Goal: Task Accomplishment & Management: Use online tool/utility

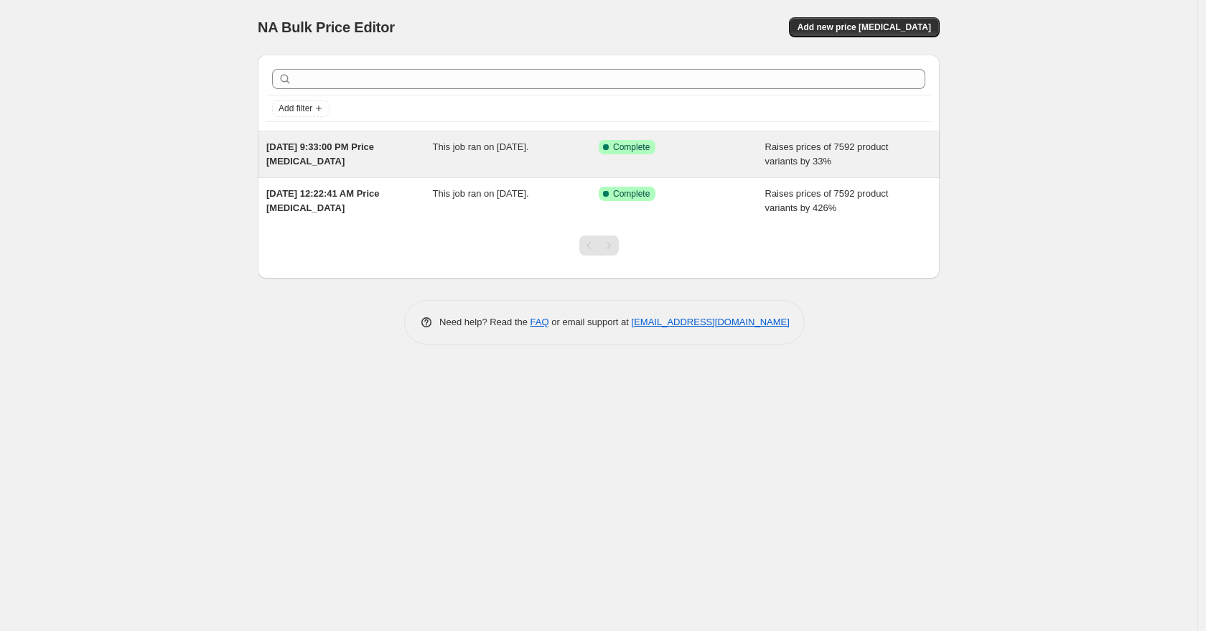
click at [712, 149] on div "Success Complete Complete" at bounding box center [671, 147] width 145 height 14
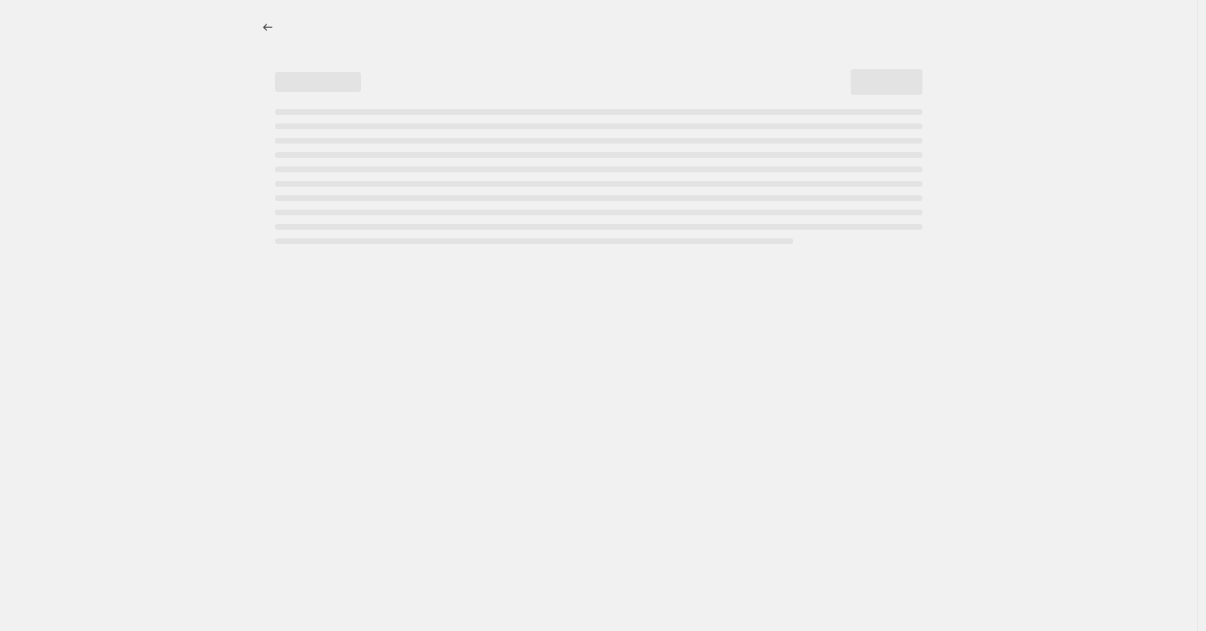
select select "percentage"
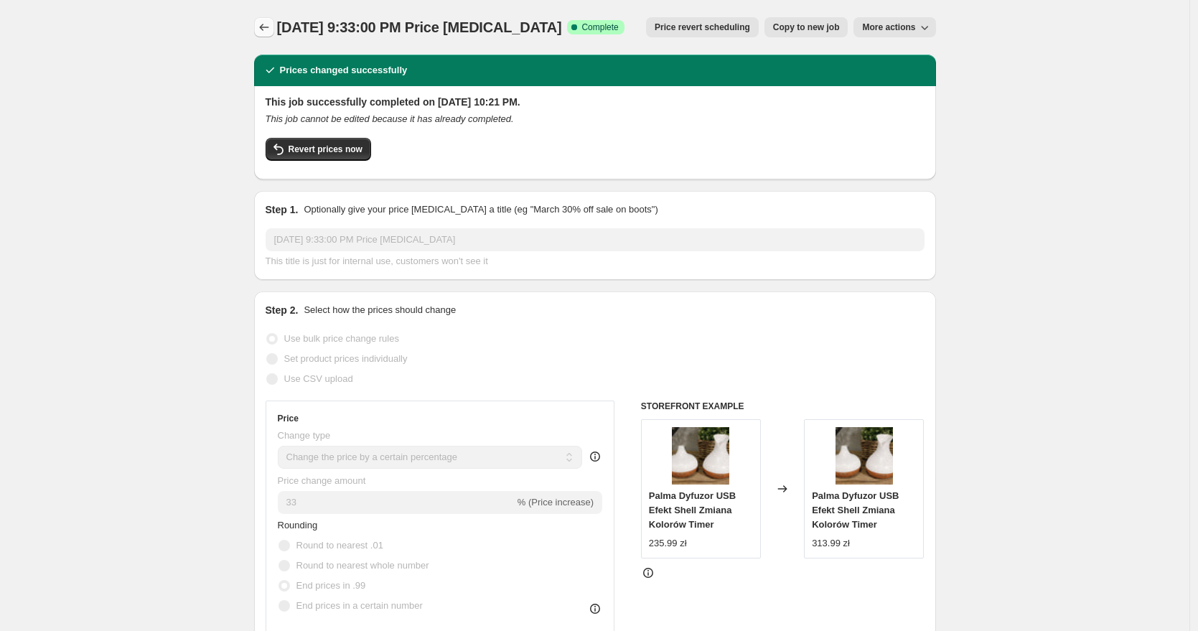
click at [263, 22] on icon "Price change jobs" at bounding box center [264, 27] width 14 height 14
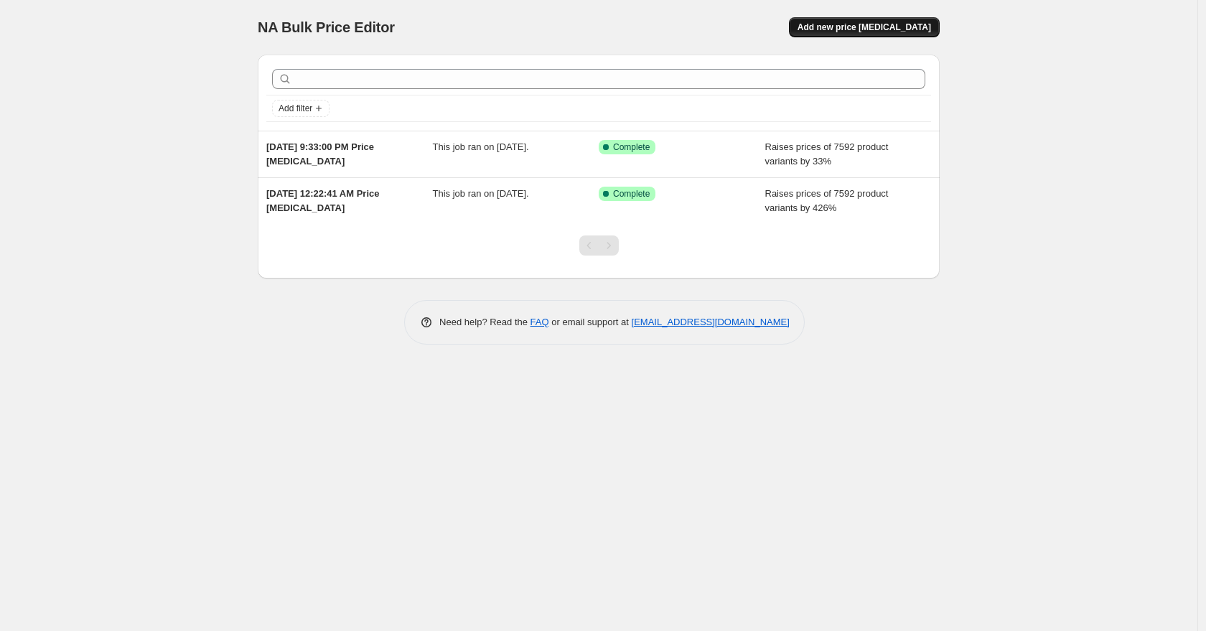
click at [840, 22] on span "Add new price [MEDICAL_DATA]" at bounding box center [865, 27] width 134 height 11
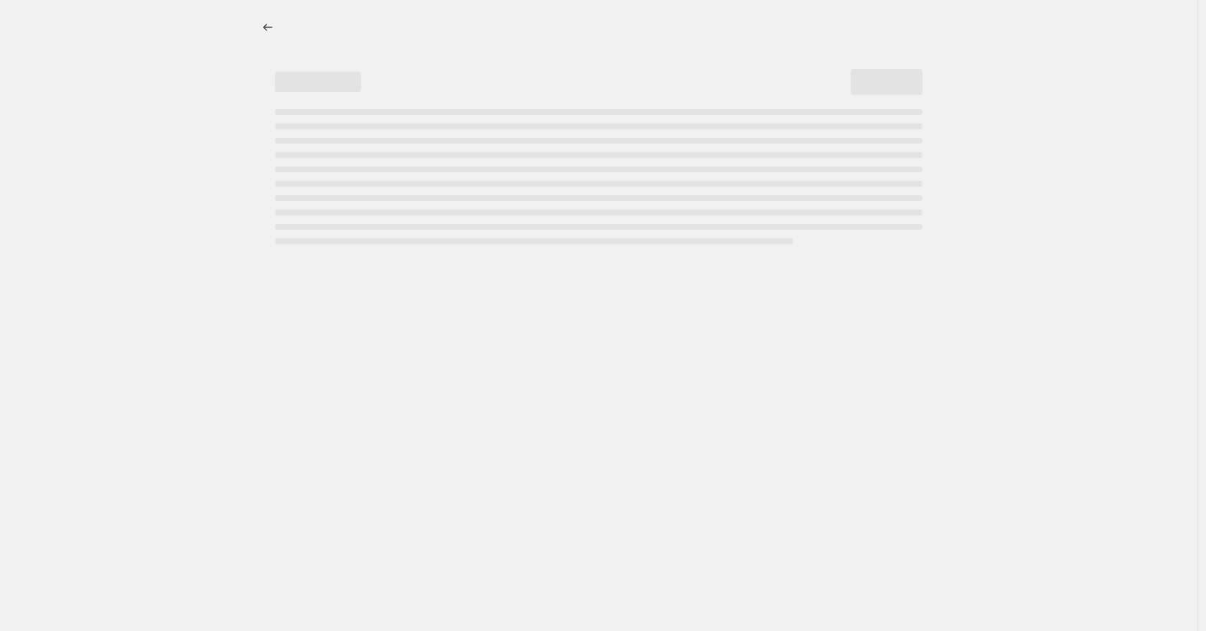
select select "percentage"
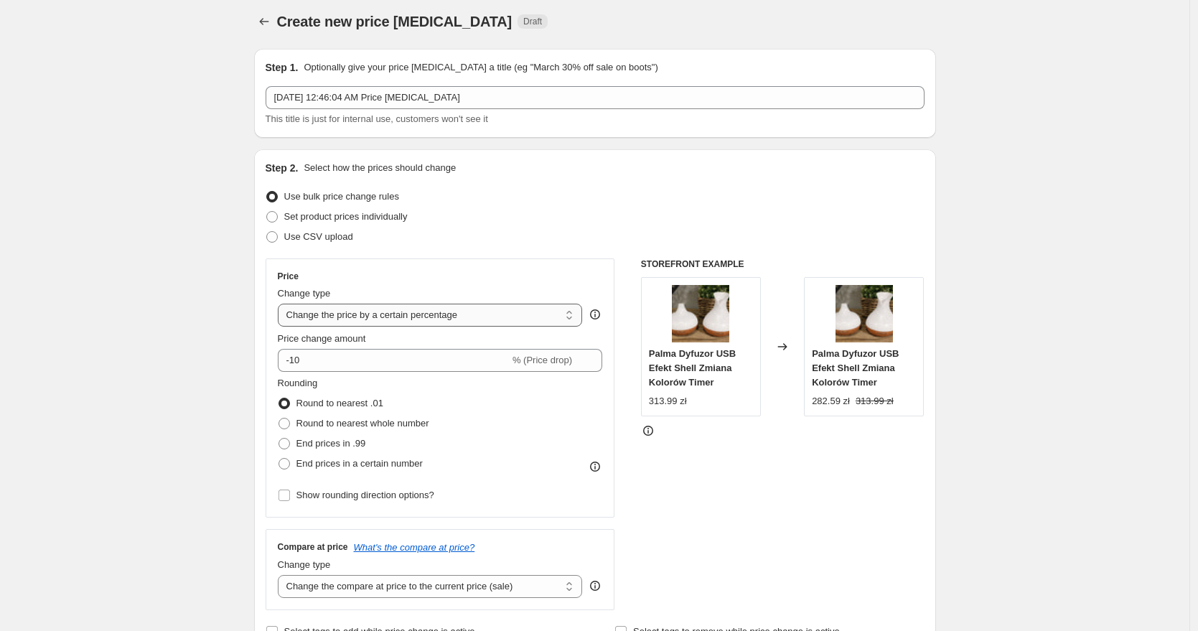
scroll to position [19, 0]
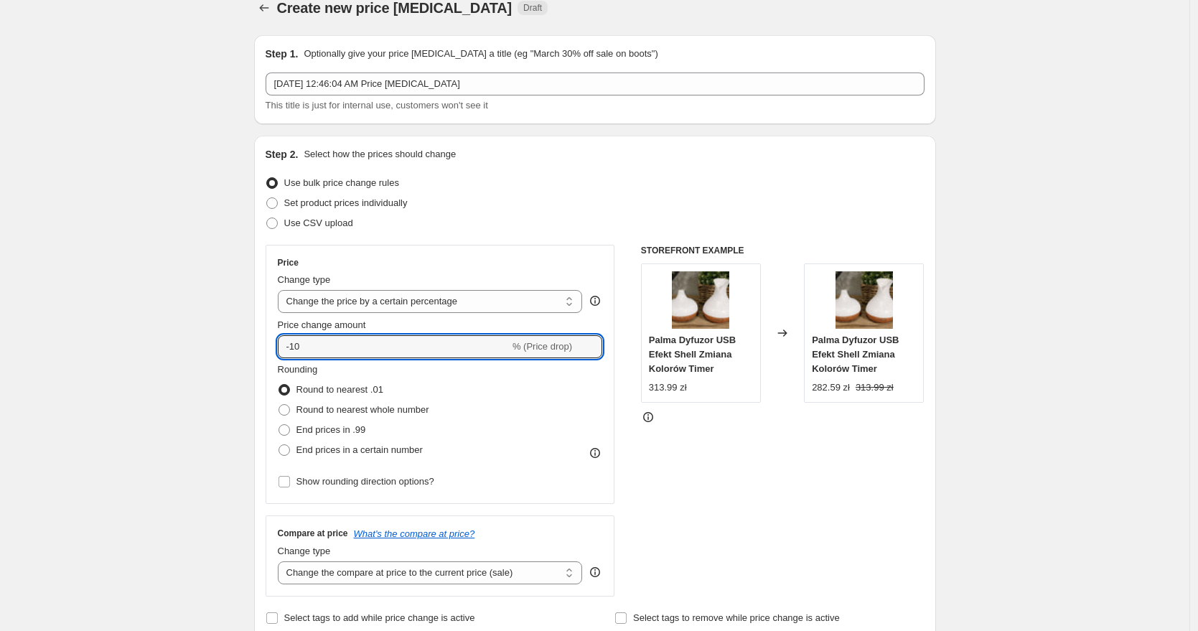
drag, startPoint x: 228, startPoint y: 347, endPoint x: 203, endPoint y: 346, distance: 24.5
type input "1"
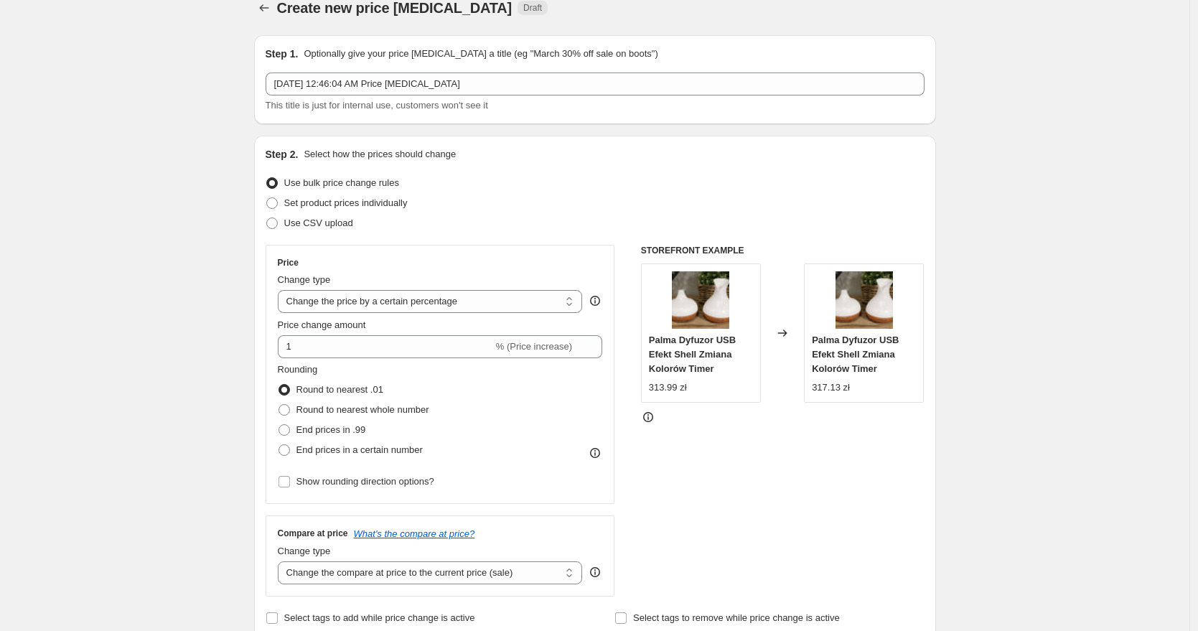
drag, startPoint x: 323, startPoint y: 429, endPoint x: 294, endPoint y: 416, distance: 32.1
click at [323, 428] on span "End prices in .99" at bounding box center [332, 429] width 70 height 11
click at [279, 425] on input "End prices in .99" at bounding box center [279, 424] width 1 height 1
radio input "true"
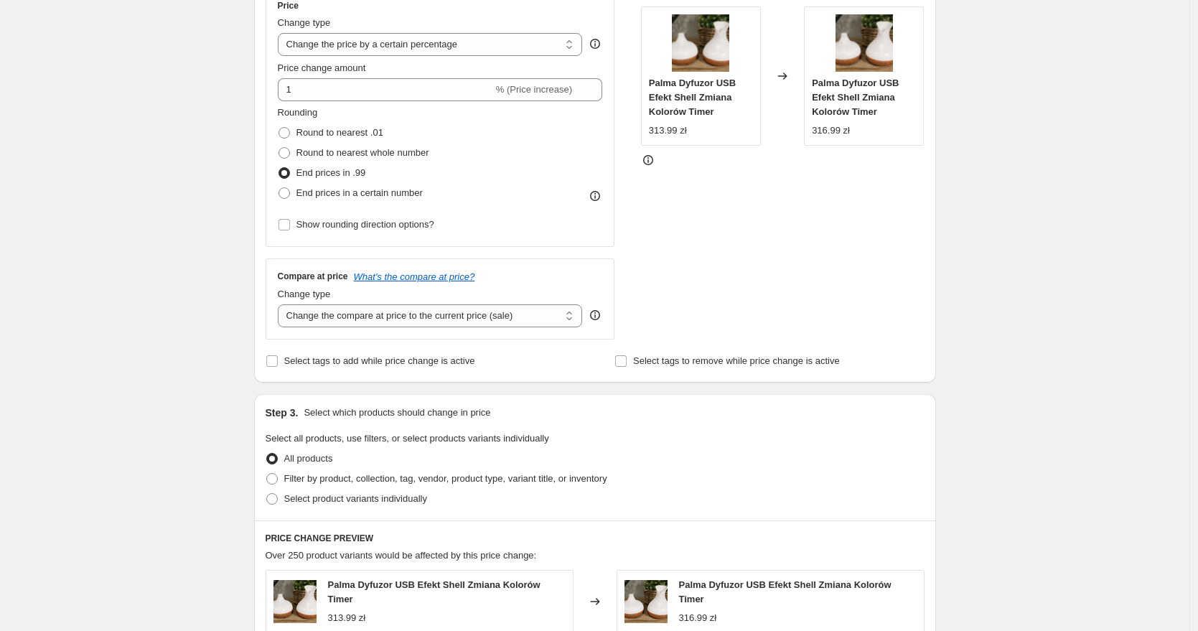
scroll to position [291, 0]
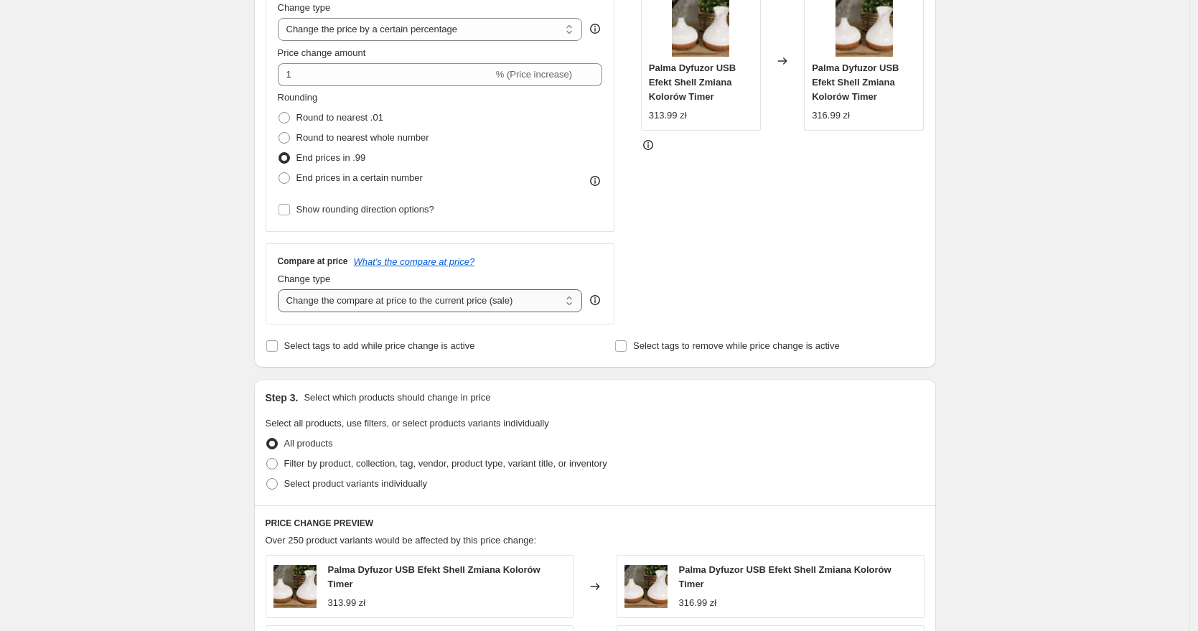
click at [403, 302] on select "Change the compare at price to the current price (sale) Change the compare at p…" at bounding box center [430, 300] width 305 height 23
click at [281, 289] on select "Change the compare at price to the current price (sale) Change the compare at p…" at bounding box center [430, 300] width 305 height 23
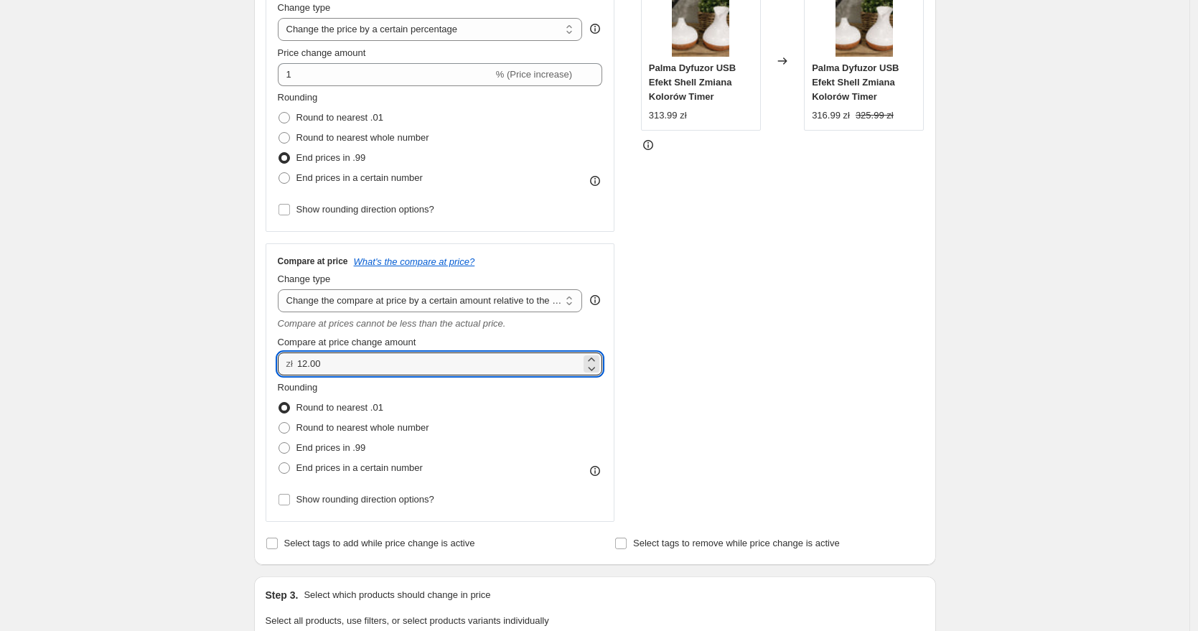
drag, startPoint x: 409, startPoint y: 367, endPoint x: 237, endPoint y: 359, distance: 172.5
click at [237, 359] on div "Create new price [MEDICAL_DATA]. This page is ready Create new price [MEDICAL_D…" at bounding box center [595, 537] width 1190 height 1656
click at [491, 302] on select "Change the compare at price to the current price (sale) Change the compare at p…" at bounding box center [430, 300] width 305 height 23
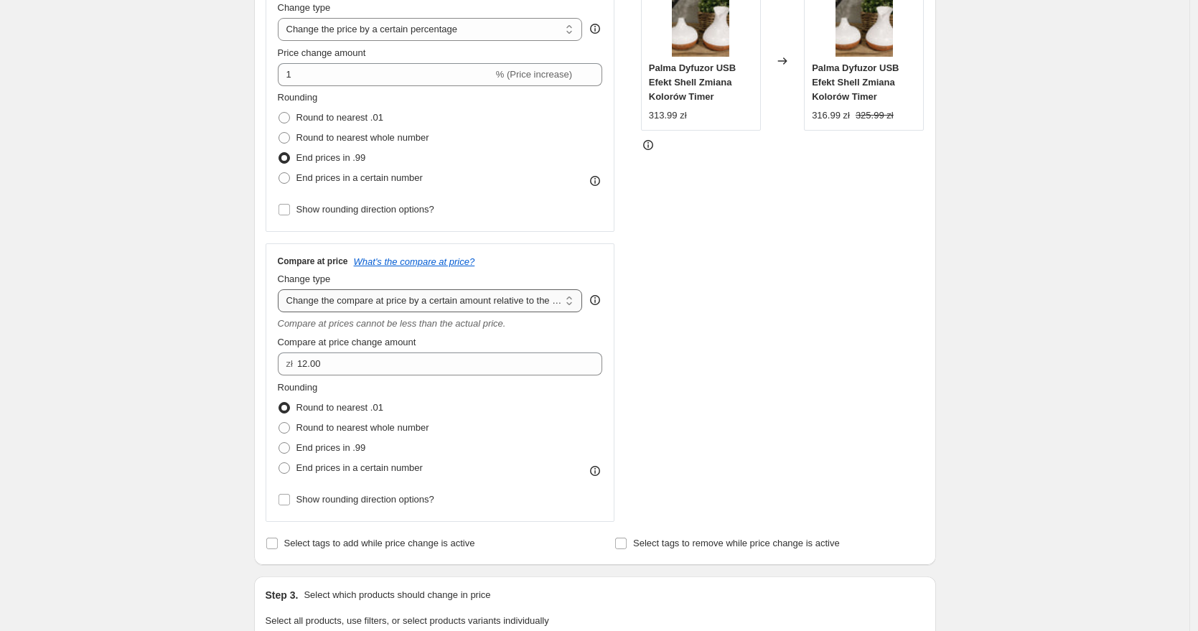
select select "pp"
click at [281, 289] on select "Change the compare at price to the current price (sale) Change the compare at p…" at bounding box center [430, 300] width 305 height 23
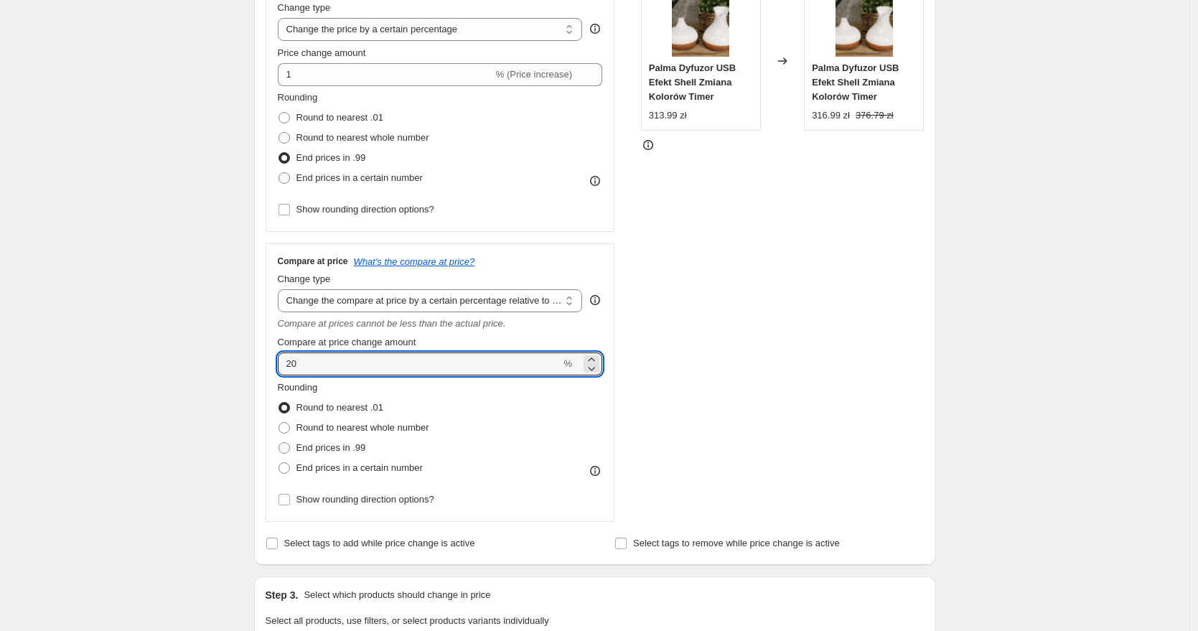
drag, startPoint x: 400, startPoint y: 367, endPoint x: 219, endPoint y: 365, distance: 180.9
click at [219, 365] on div "Create new price [MEDICAL_DATA]. This page is ready Create new price [MEDICAL_D…" at bounding box center [595, 537] width 1190 height 1656
type input "55"
click at [195, 370] on div "Create new price [MEDICAL_DATA]. This page is ready Create new price [MEDICAL_D…" at bounding box center [595, 537] width 1190 height 1656
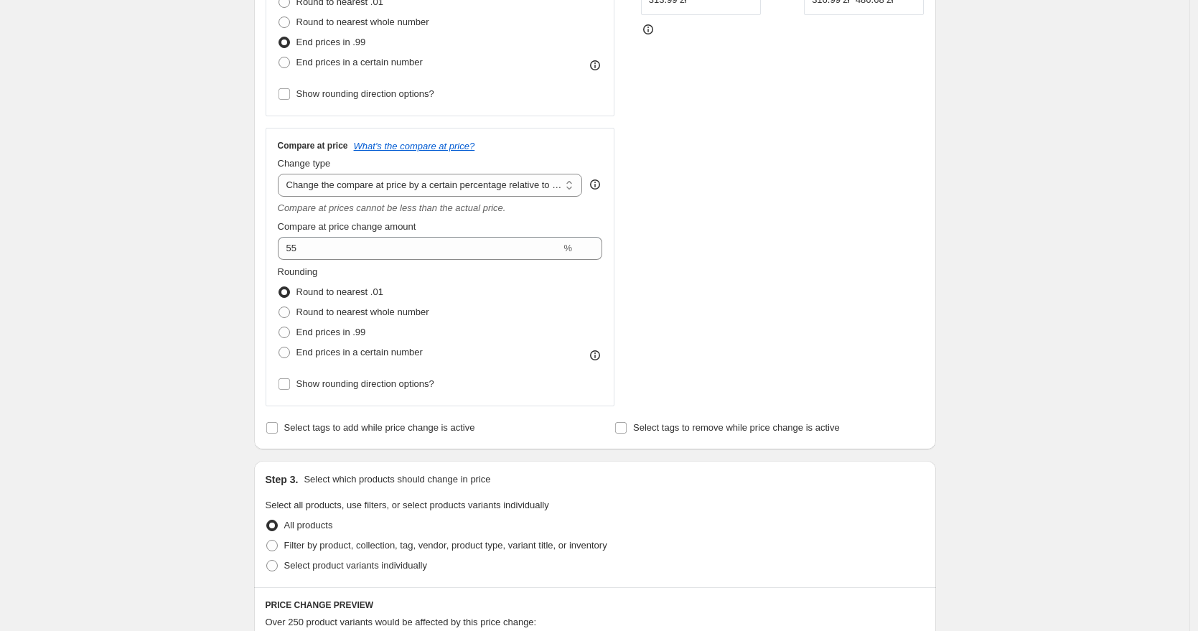
scroll to position [404, 0]
click at [347, 337] on span "End prices in .99" at bounding box center [332, 335] width 70 height 11
click at [279, 330] on input "End prices in .99" at bounding box center [279, 330] width 1 height 1
radio input "true"
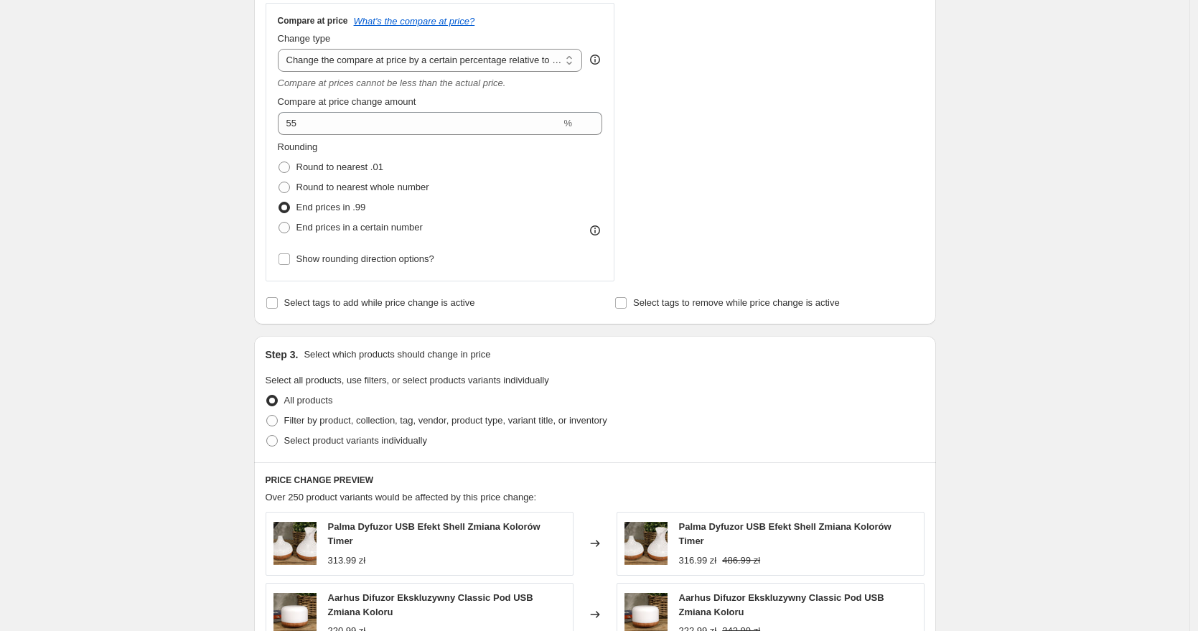
scroll to position [1024, 0]
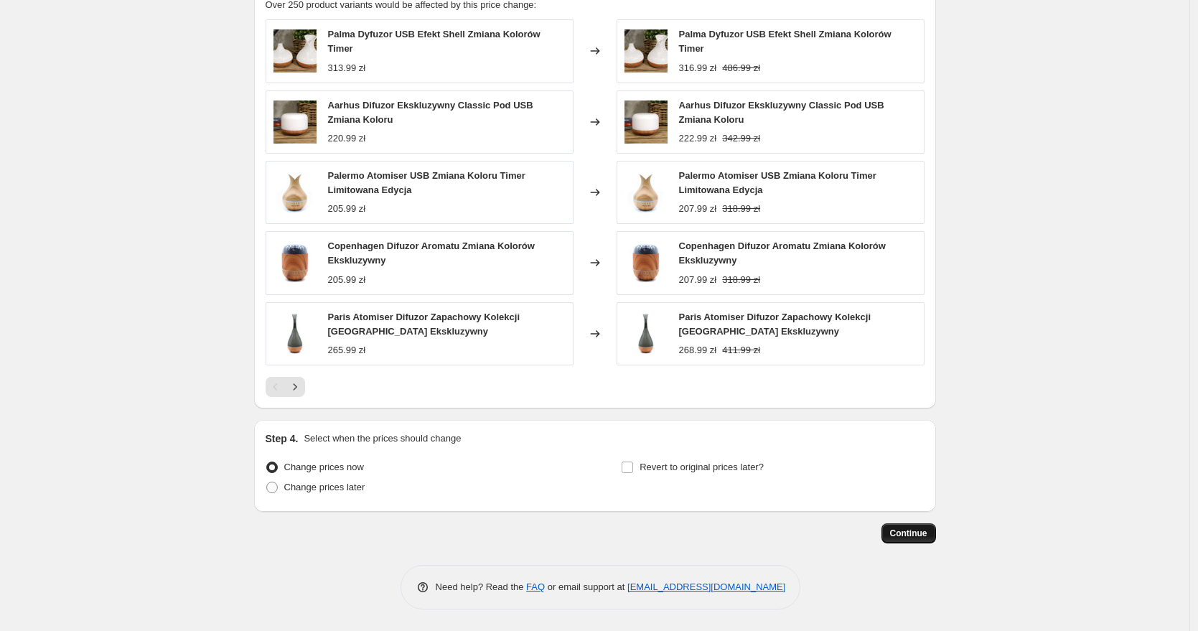
click at [915, 528] on span "Continue" at bounding box center [908, 533] width 37 height 11
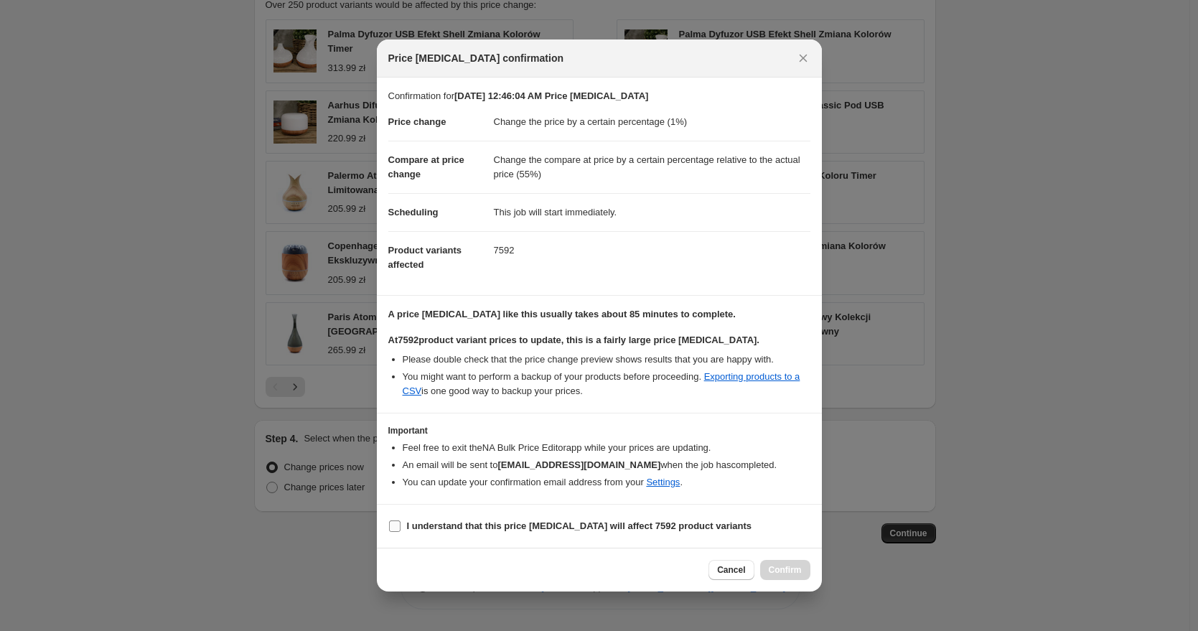
click at [442, 521] on b "I understand that this price [MEDICAL_DATA] will affect 7592 product variants" at bounding box center [579, 525] width 345 height 11
click at [401, 521] on input "I understand that this price [MEDICAL_DATA] will affect 7592 product variants" at bounding box center [394, 525] width 11 height 11
checkbox input "true"
click at [781, 566] on span "Confirm" at bounding box center [785, 569] width 33 height 11
